Goal: Find specific page/section: Find specific page/section

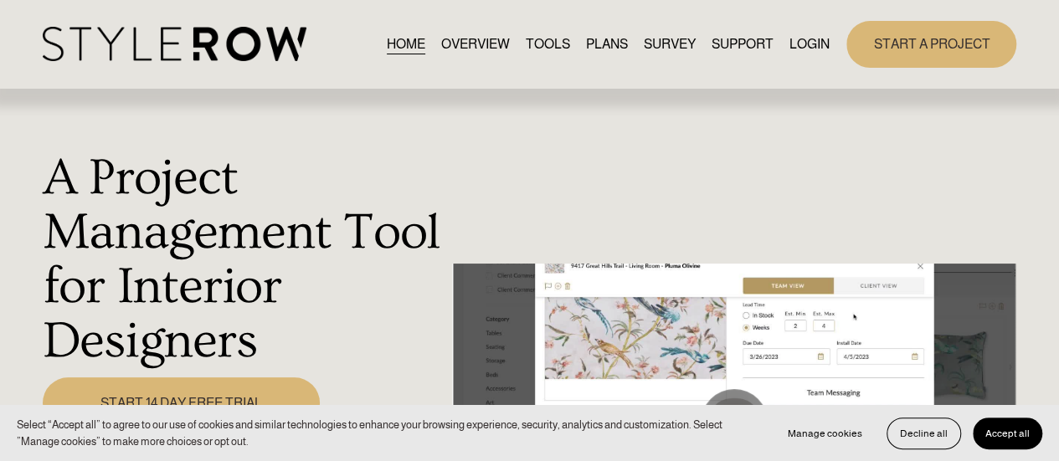
click at [809, 39] on link "LOGIN" at bounding box center [809, 44] width 40 height 23
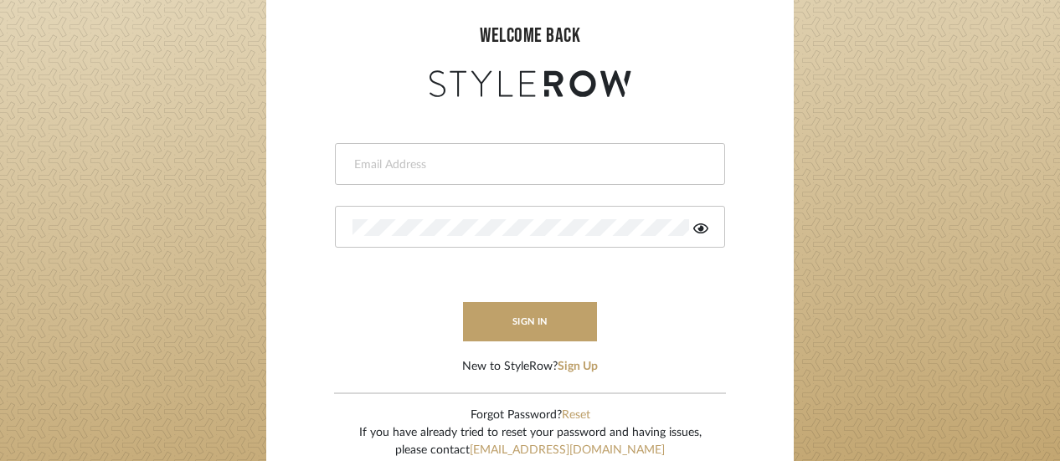
scroll to position [152, 0]
type input "[PERSON_NAME][EMAIL_ADDRESS][DOMAIN_NAME]"
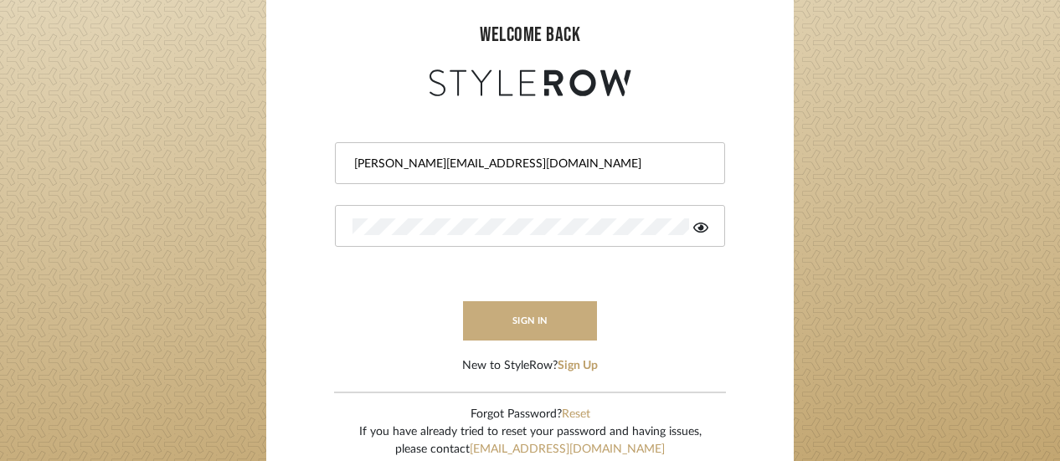
click at [547, 312] on button "sign in" at bounding box center [530, 320] width 134 height 39
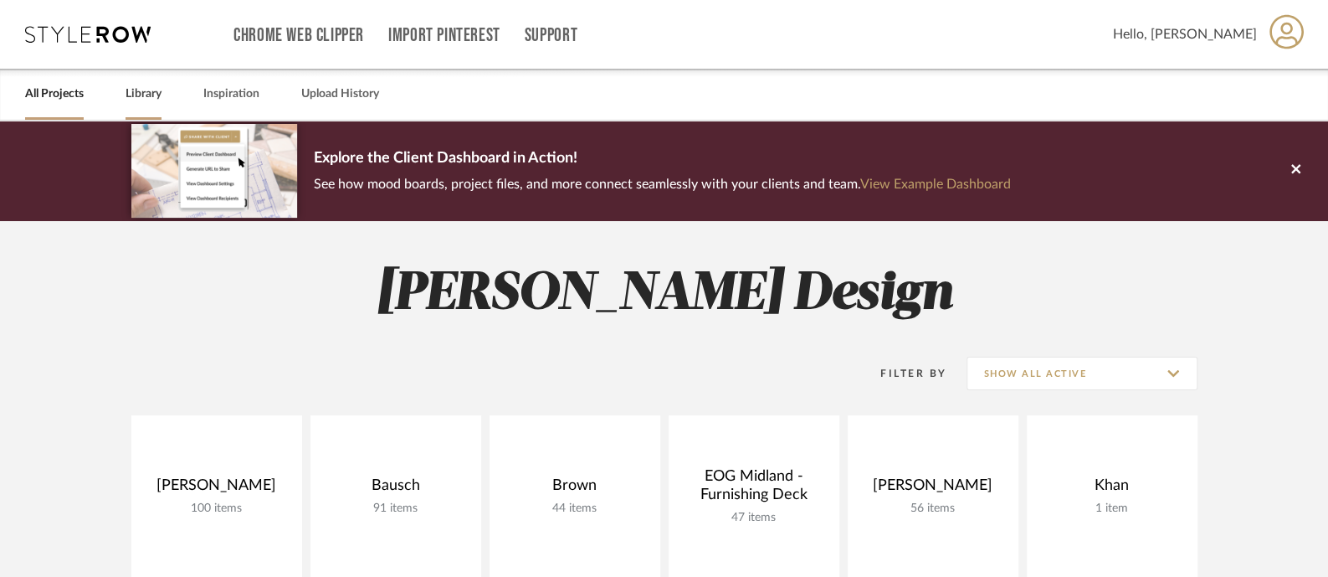
click at [160, 101] on link "Library" at bounding box center [144, 94] width 36 height 23
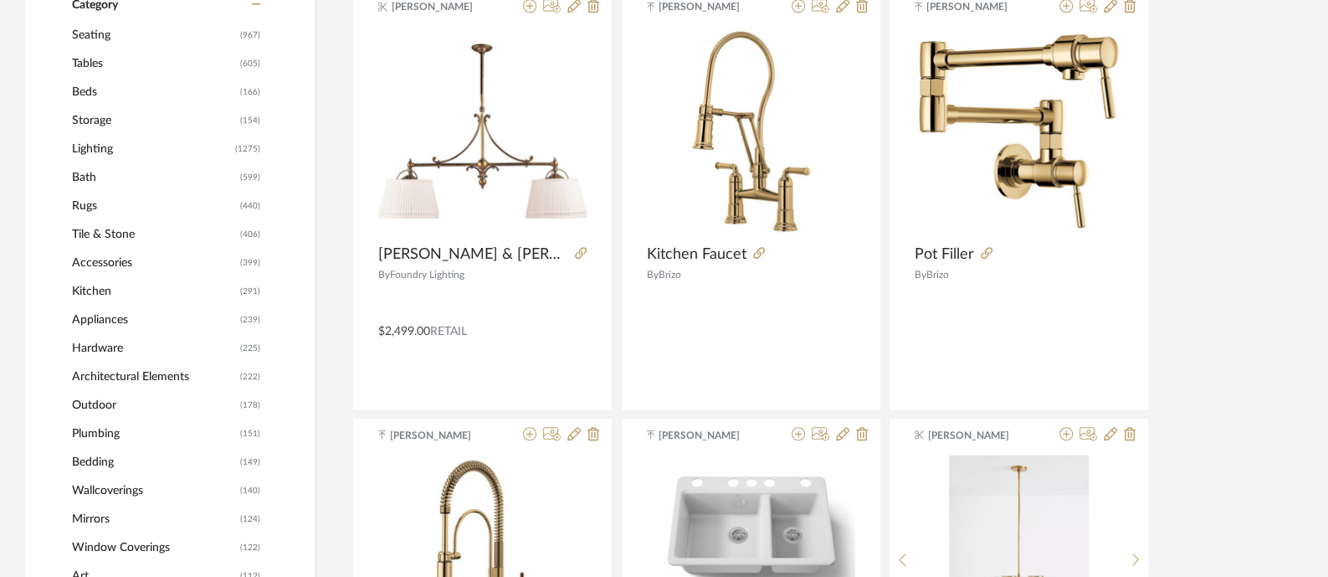
scroll to position [763, 0]
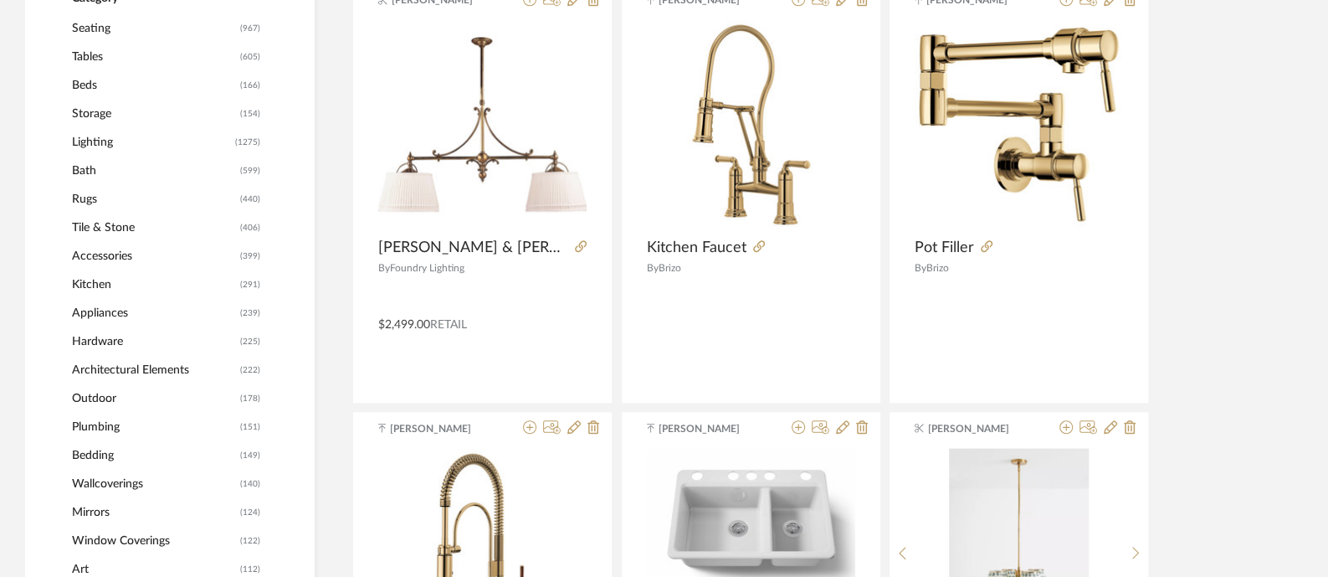
click at [181, 245] on span "Accessories" at bounding box center [154, 256] width 164 height 28
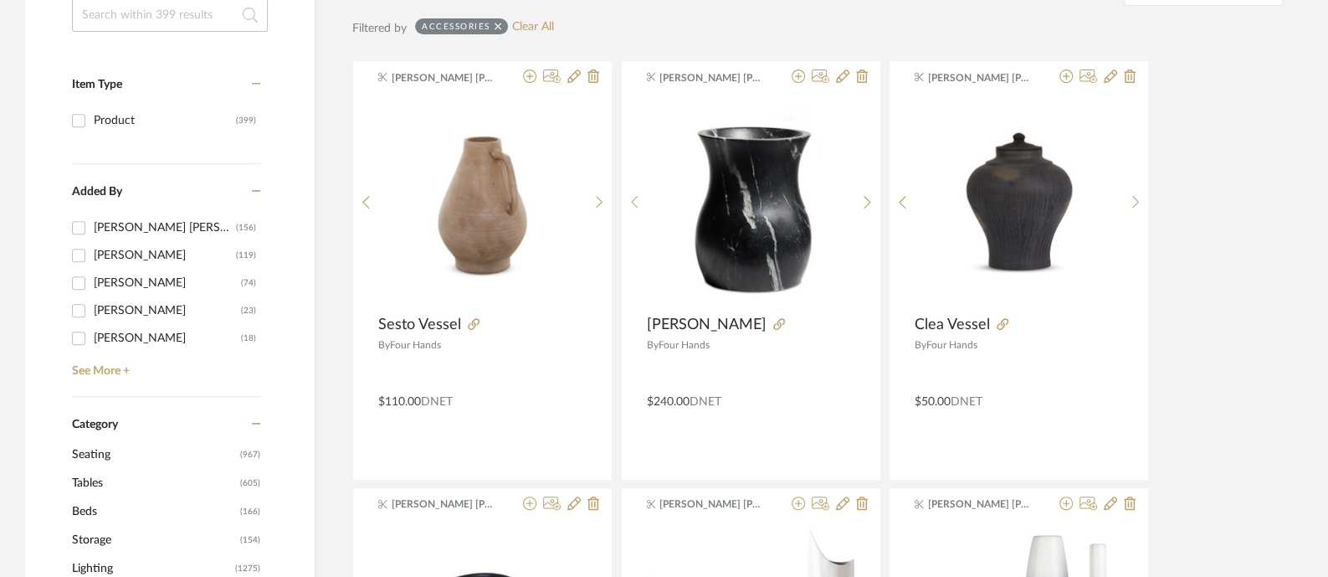
scroll to position [384, 0]
click at [167, 31] on input at bounding box center [170, 15] width 196 height 33
type input "curtain"
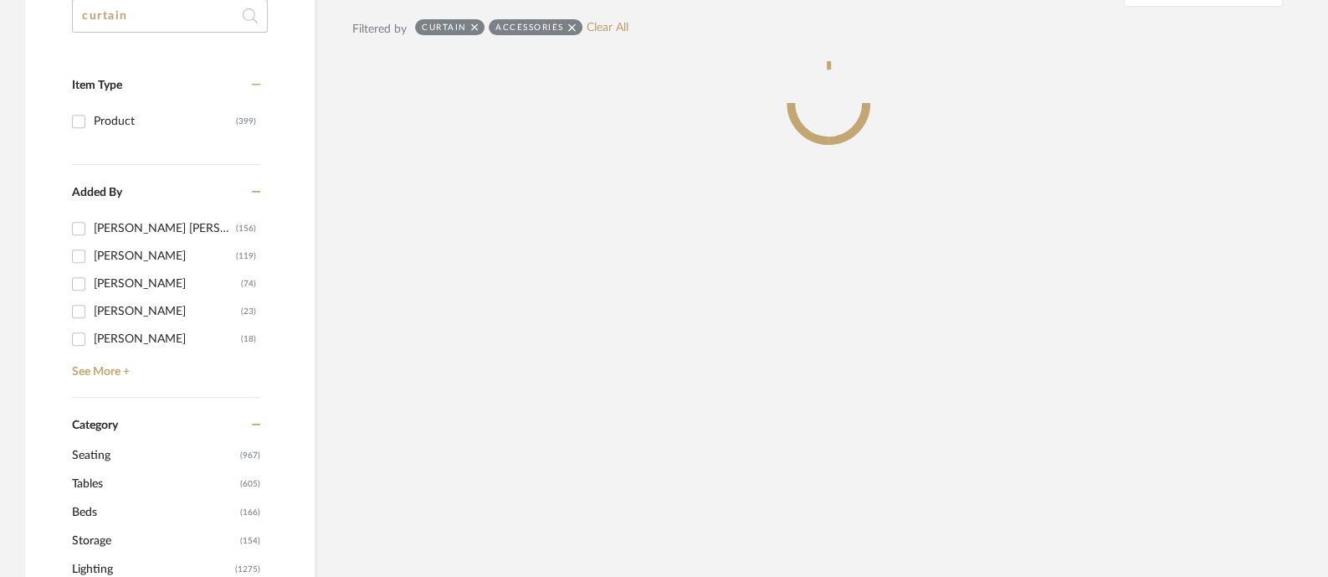
scroll to position [334, 0]
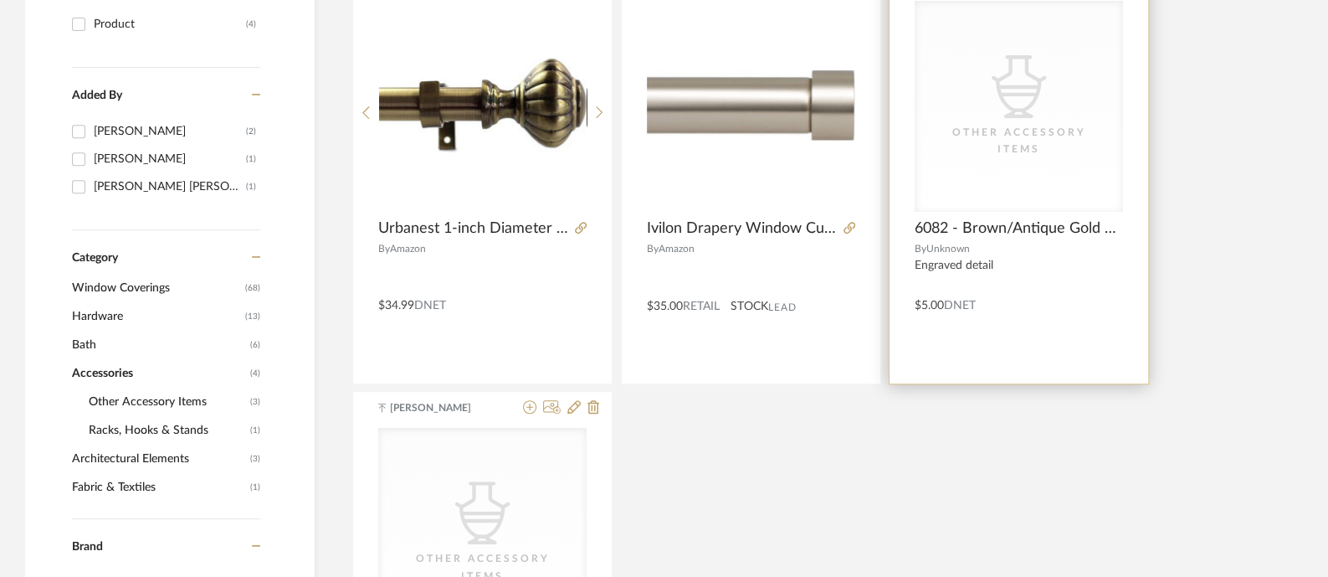
scroll to position [346, 0]
